Goal: Task Accomplishment & Management: Complete application form

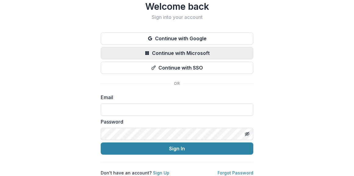
scroll to position [23, 0]
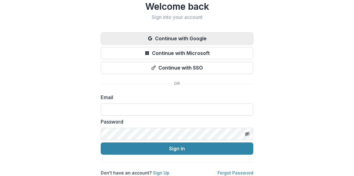
click at [203, 35] on button "Continue with Google" at bounding box center [177, 38] width 152 height 12
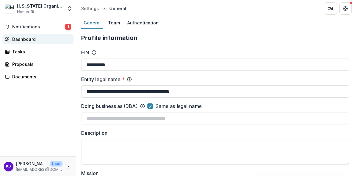
click at [18, 39] on div "Dashboard" at bounding box center [40, 39] width 56 height 6
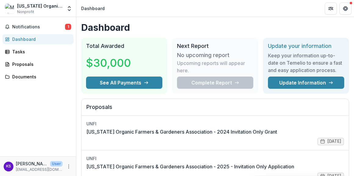
click at [197, 81] on div "Complete Report" at bounding box center [215, 83] width 76 height 12
click at [36, 51] on div "Tasks" at bounding box center [40, 51] width 56 height 6
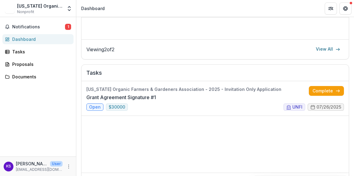
scroll to position [168, 0]
click at [318, 91] on link "Complete" at bounding box center [326, 91] width 35 height 10
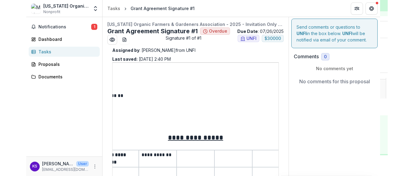
scroll to position [168, 0]
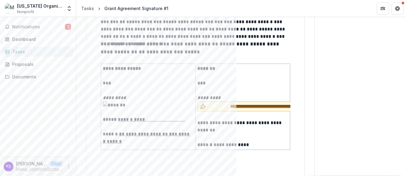
scroll to position [1328, 0]
click at [216, 109] on span "**********" at bounding box center [276, 106] width 134 height 6
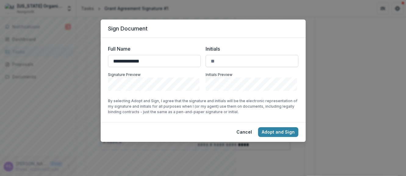
type input "**********"
click at [217, 63] on input "Initials" at bounding box center [252, 61] width 93 height 12
type input "**"
click at [274, 131] on button "Adopt and Sign" at bounding box center [278, 132] width 40 height 10
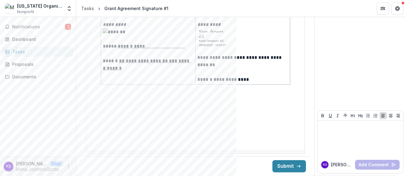
scroll to position [1416, 0]
click at [278, 164] on button "Submit" at bounding box center [289, 166] width 34 height 12
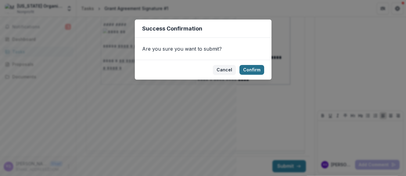
click at [251, 69] on button "Confirm" at bounding box center [251, 70] width 25 height 10
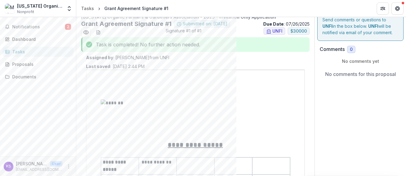
scroll to position [8, 0]
